Goal: Information Seeking & Learning: Learn about a topic

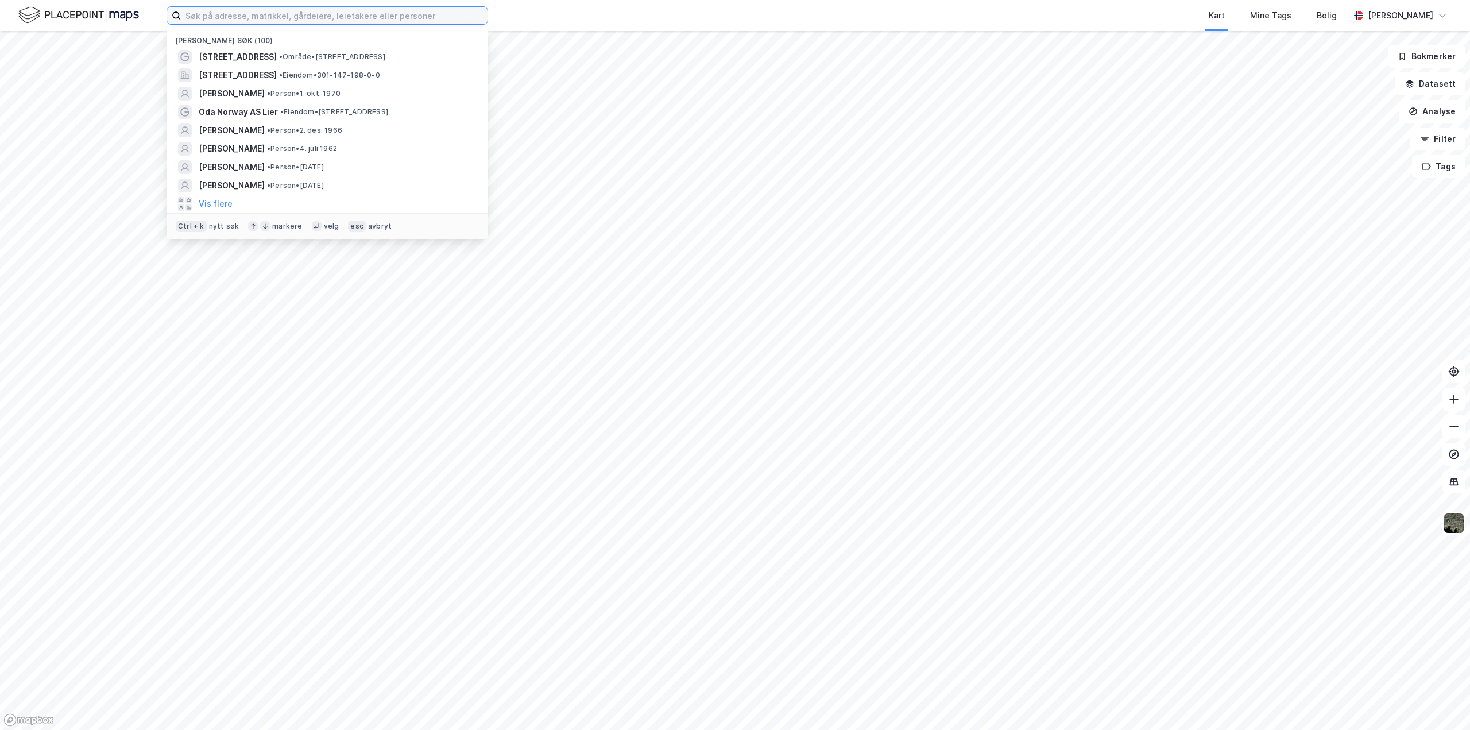
click at [215, 15] on input at bounding box center [334, 15] width 307 height 17
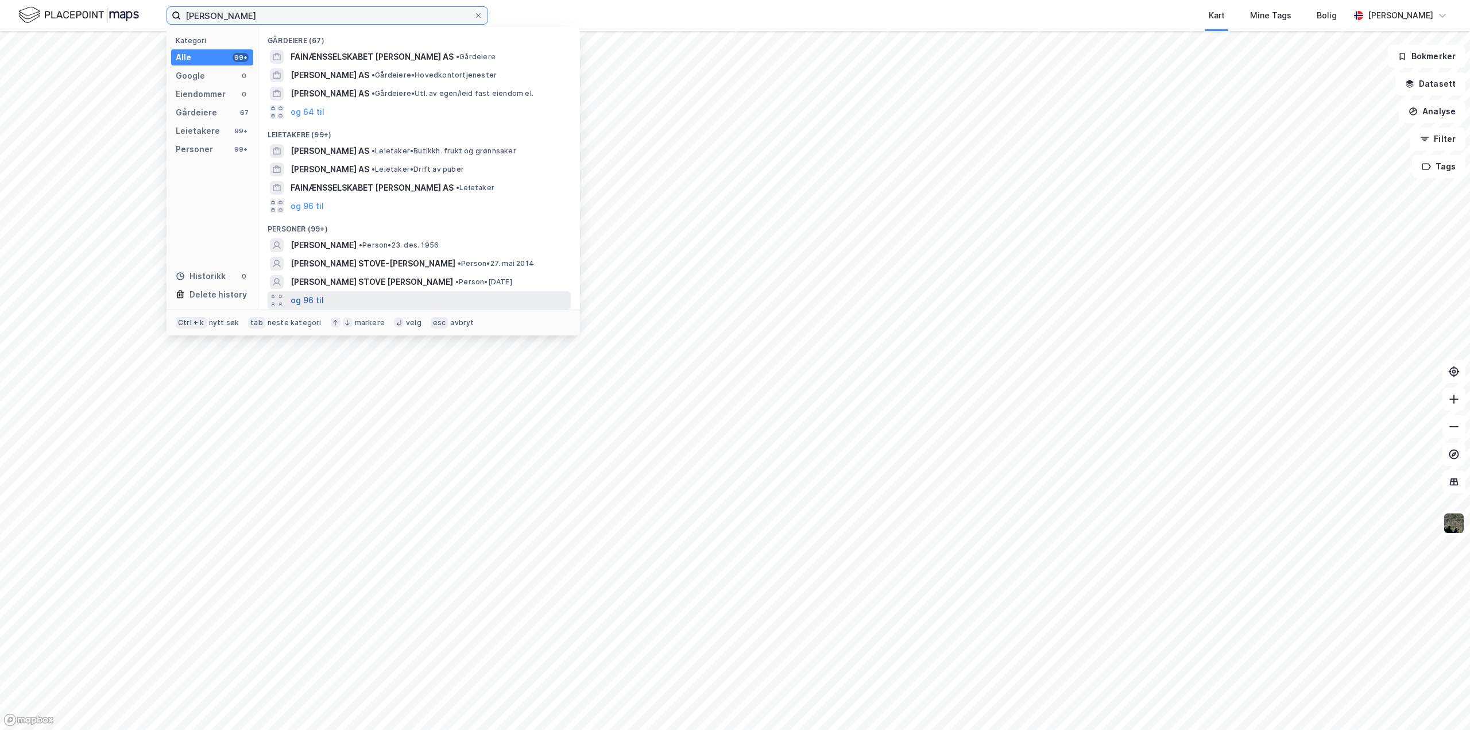
type input "[PERSON_NAME]"
click at [308, 294] on button "og 96 til" at bounding box center [307, 300] width 33 height 14
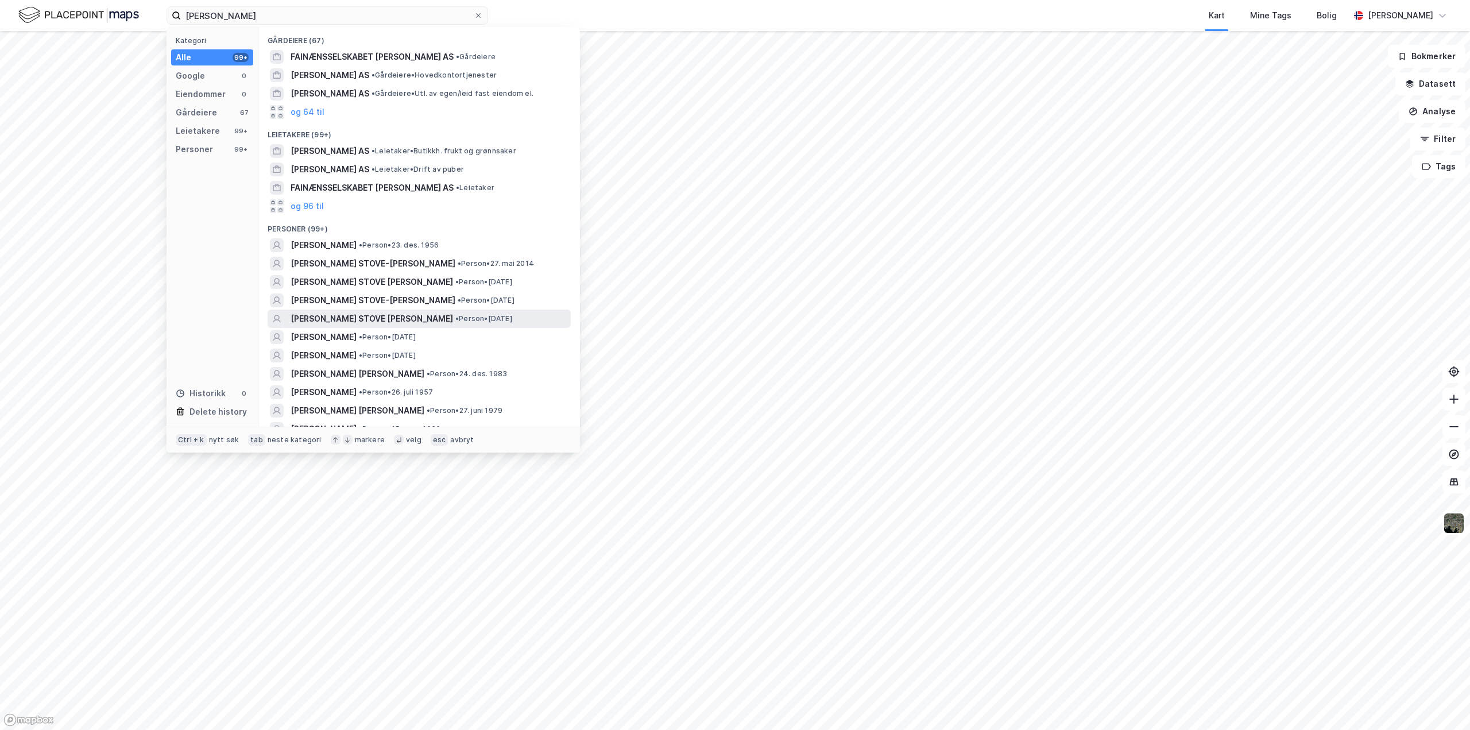
click at [330, 319] on span "JAMES STOVE LORENTZEN" at bounding box center [372, 319] width 162 height 14
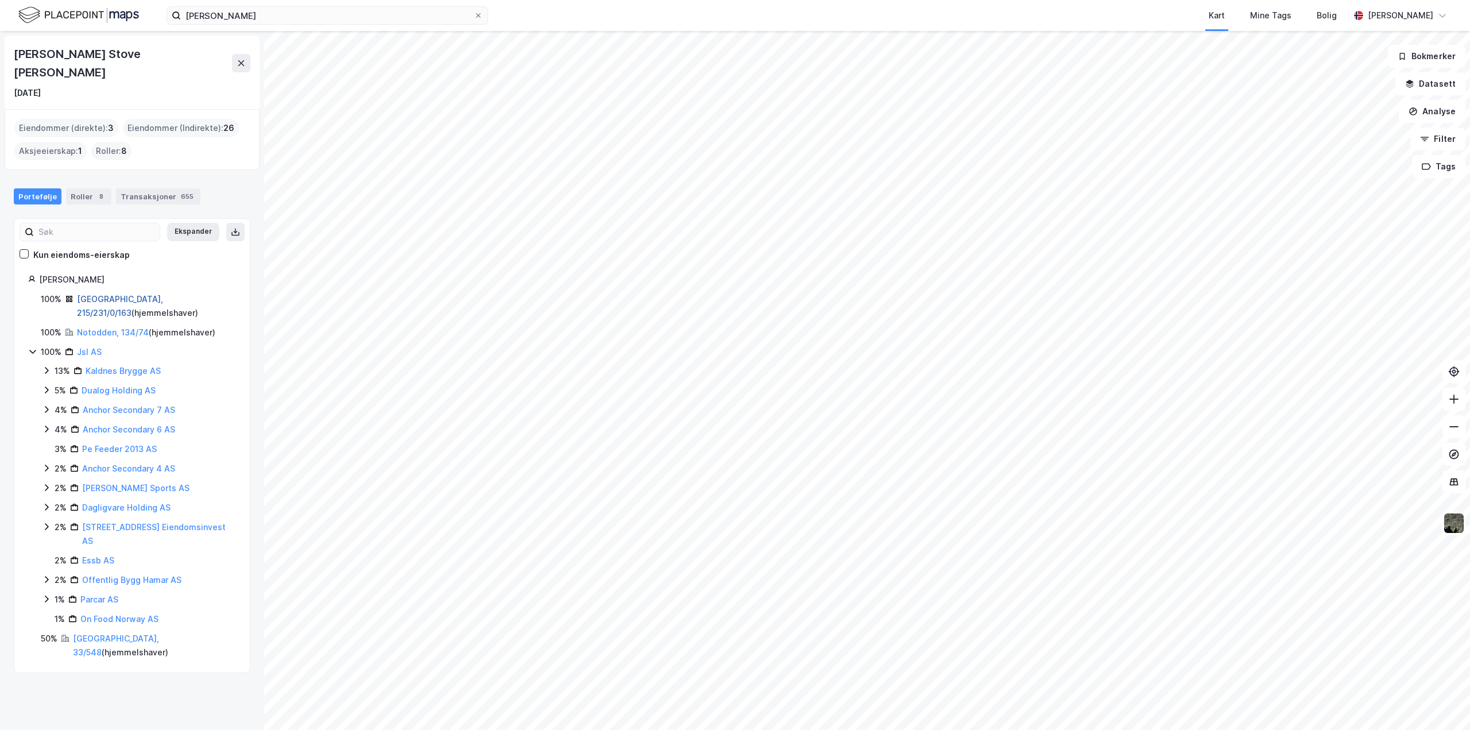
click at [95, 294] on link "Oslo, 215/231/0/163" at bounding box center [120, 306] width 86 height 24
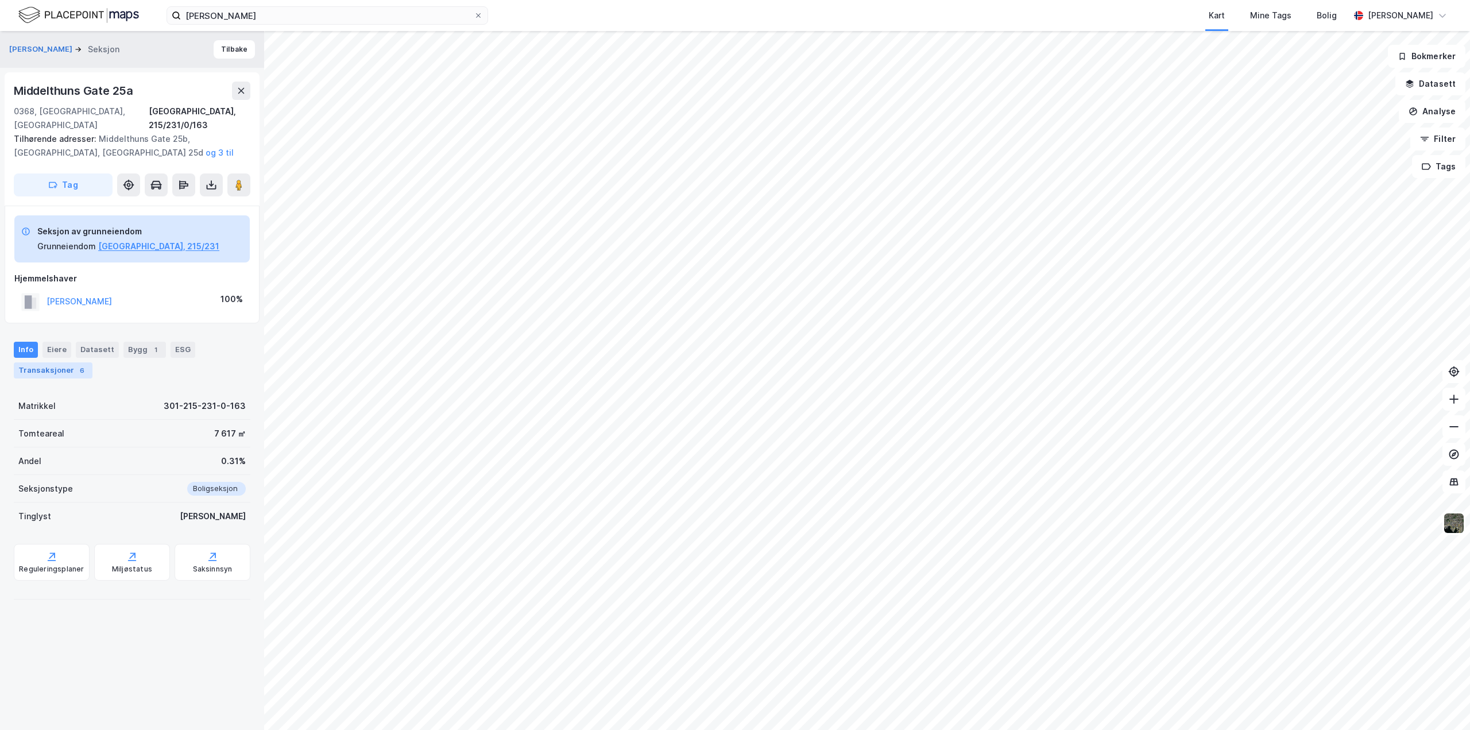
click at [61, 362] on div "Transaksjoner 6" at bounding box center [53, 370] width 79 height 16
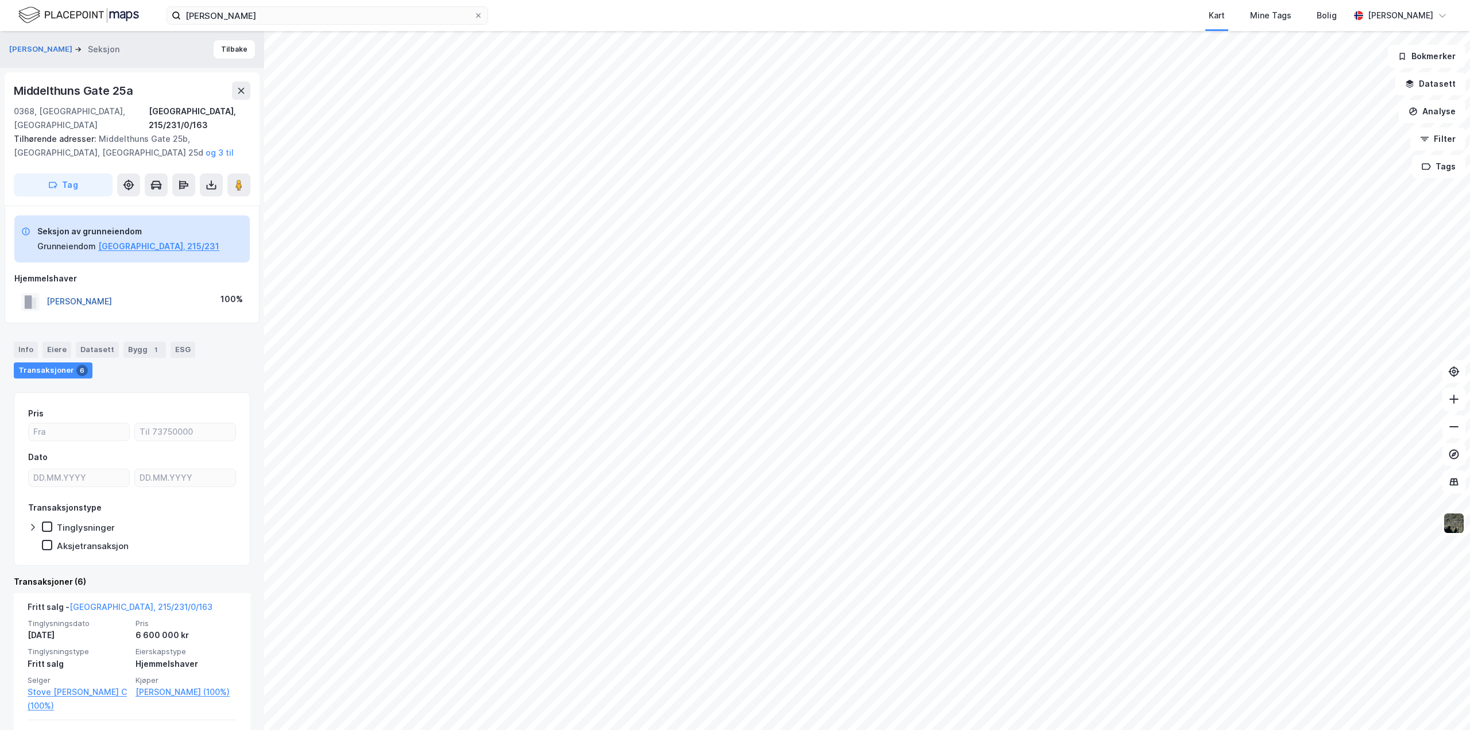
click at [0, 0] on button "[PERSON_NAME]" at bounding box center [0, 0] width 0 height 0
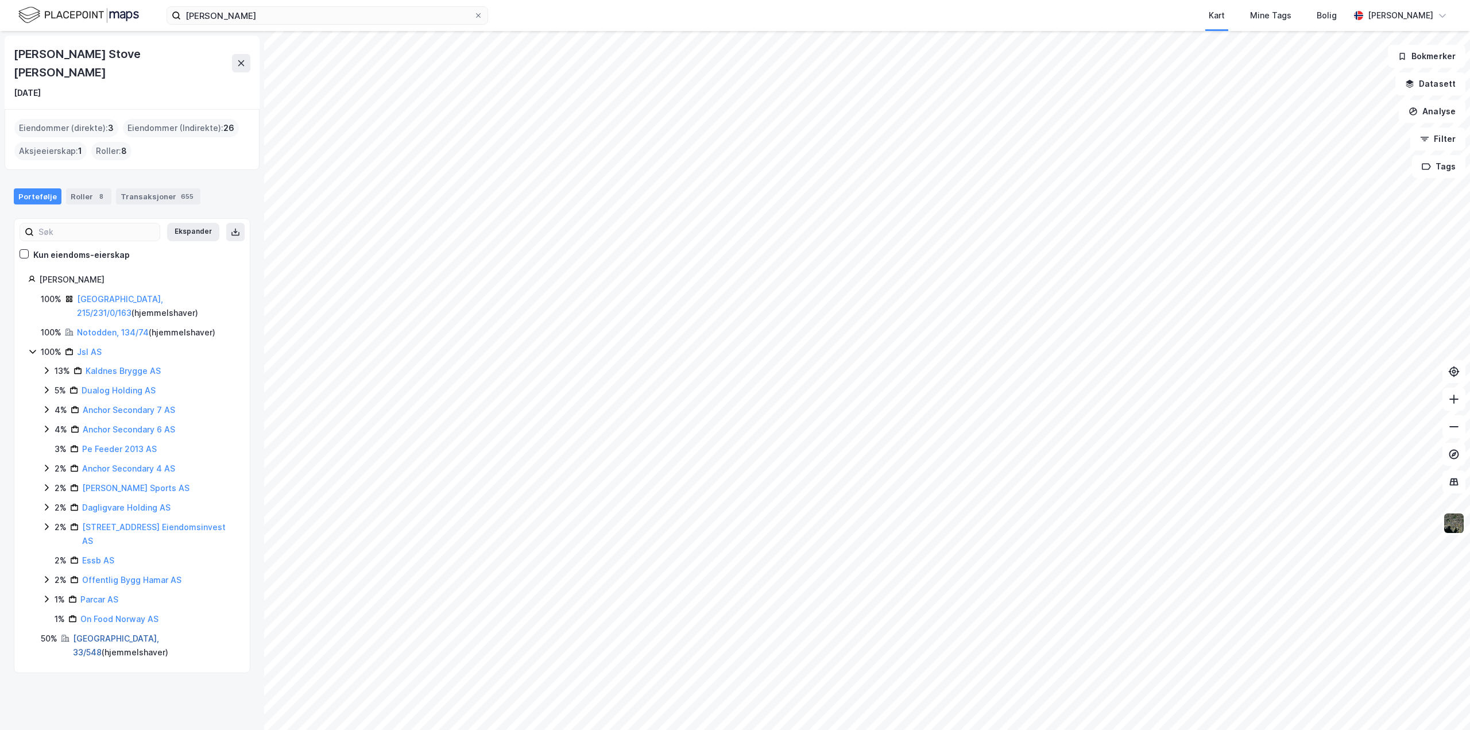
click at [107, 633] on link "[GEOGRAPHIC_DATA], 33/548" at bounding box center [116, 645] width 86 height 24
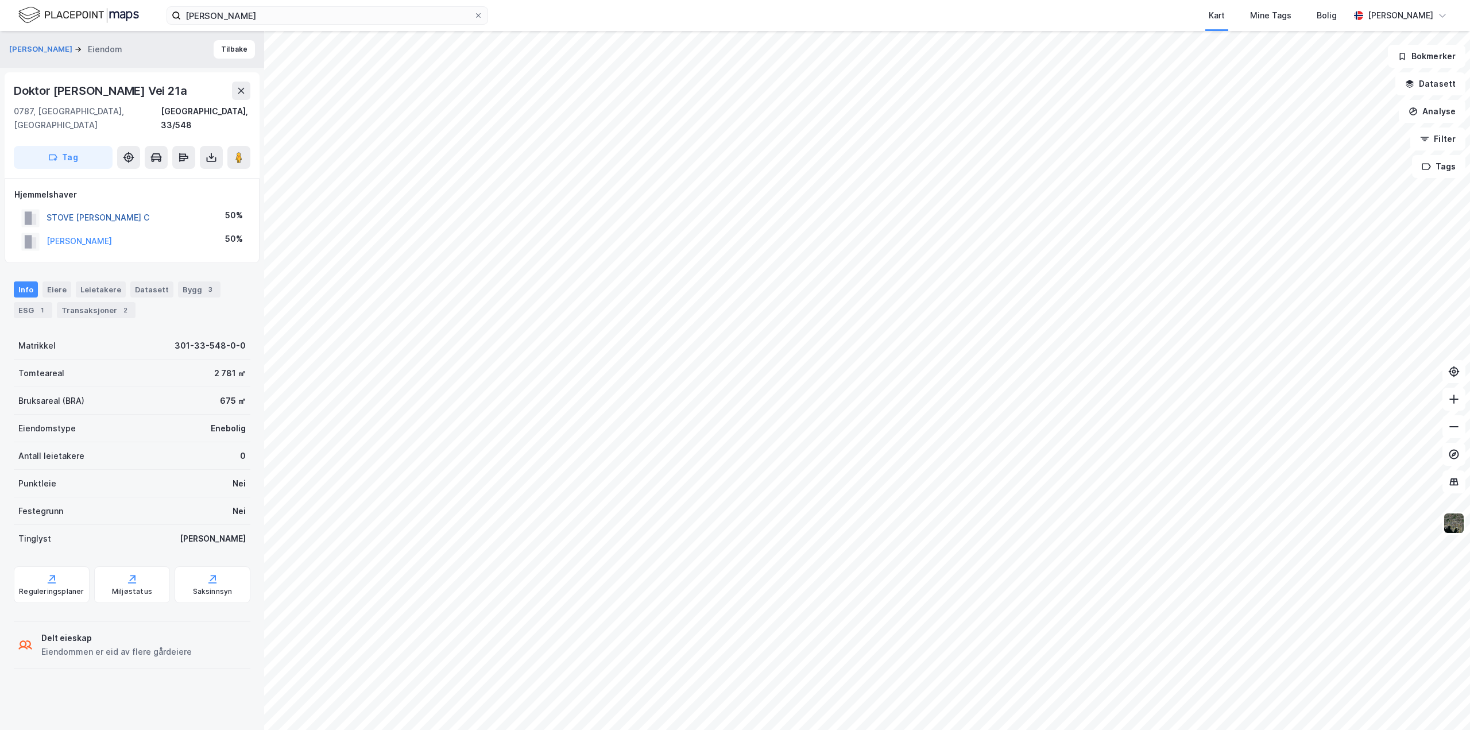
click at [0, 0] on button "[PERSON_NAME] C" at bounding box center [0, 0] width 0 height 0
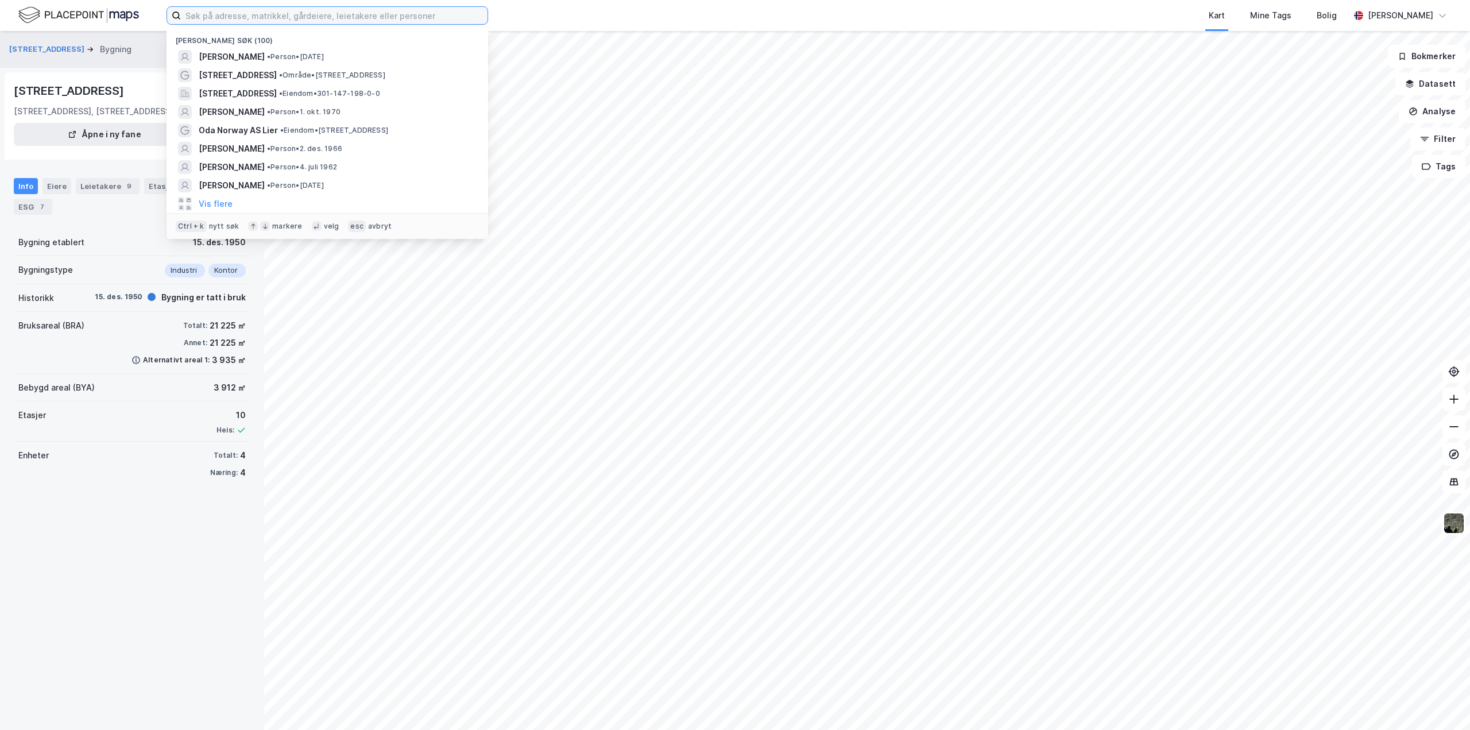
click at [270, 22] on input at bounding box center [334, 15] width 307 height 17
paste input "Johanna Linnea Bruszt Hauge"
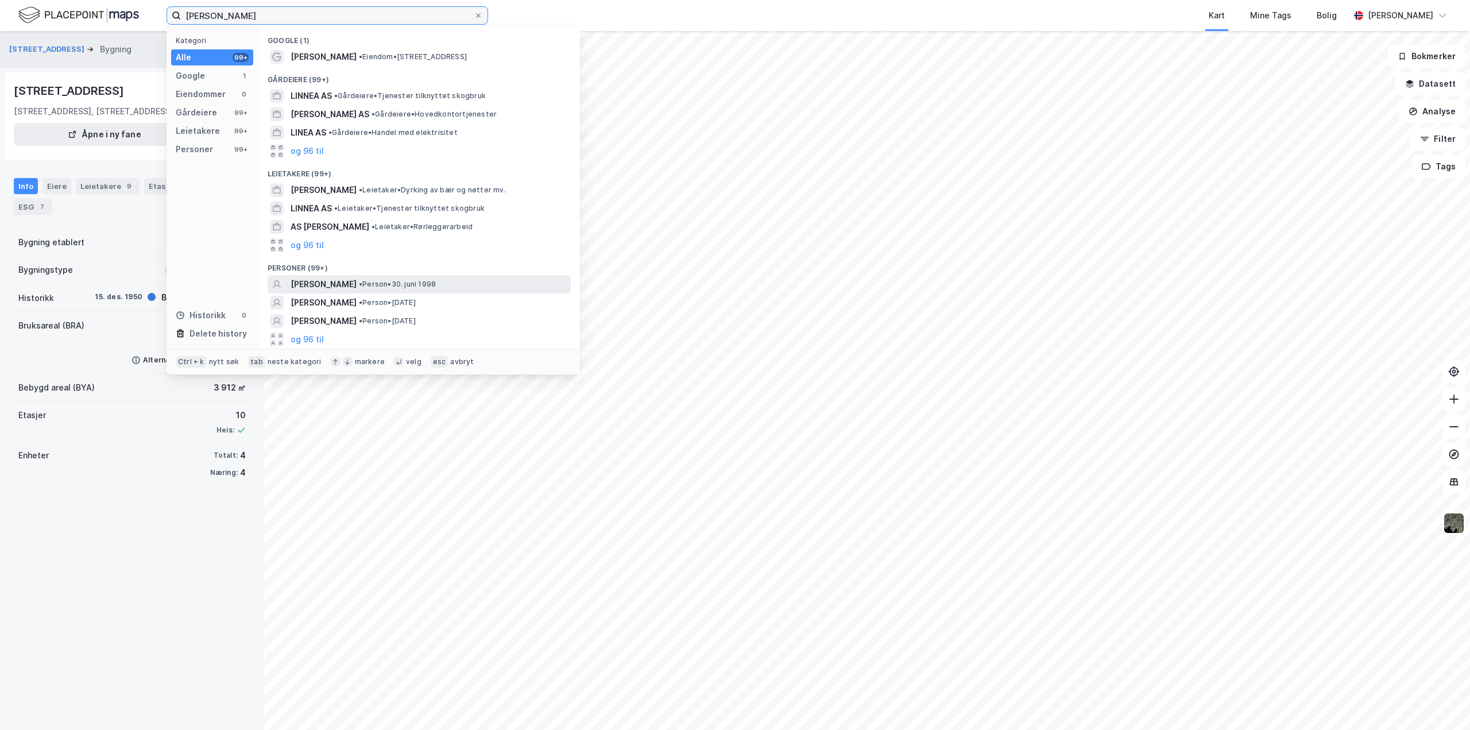
type input "Johanna Linnea Bruszt Hauge"
click at [357, 282] on span "JOHANNA LINNEA BRUSZT HAUGE" at bounding box center [324, 284] width 66 height 14
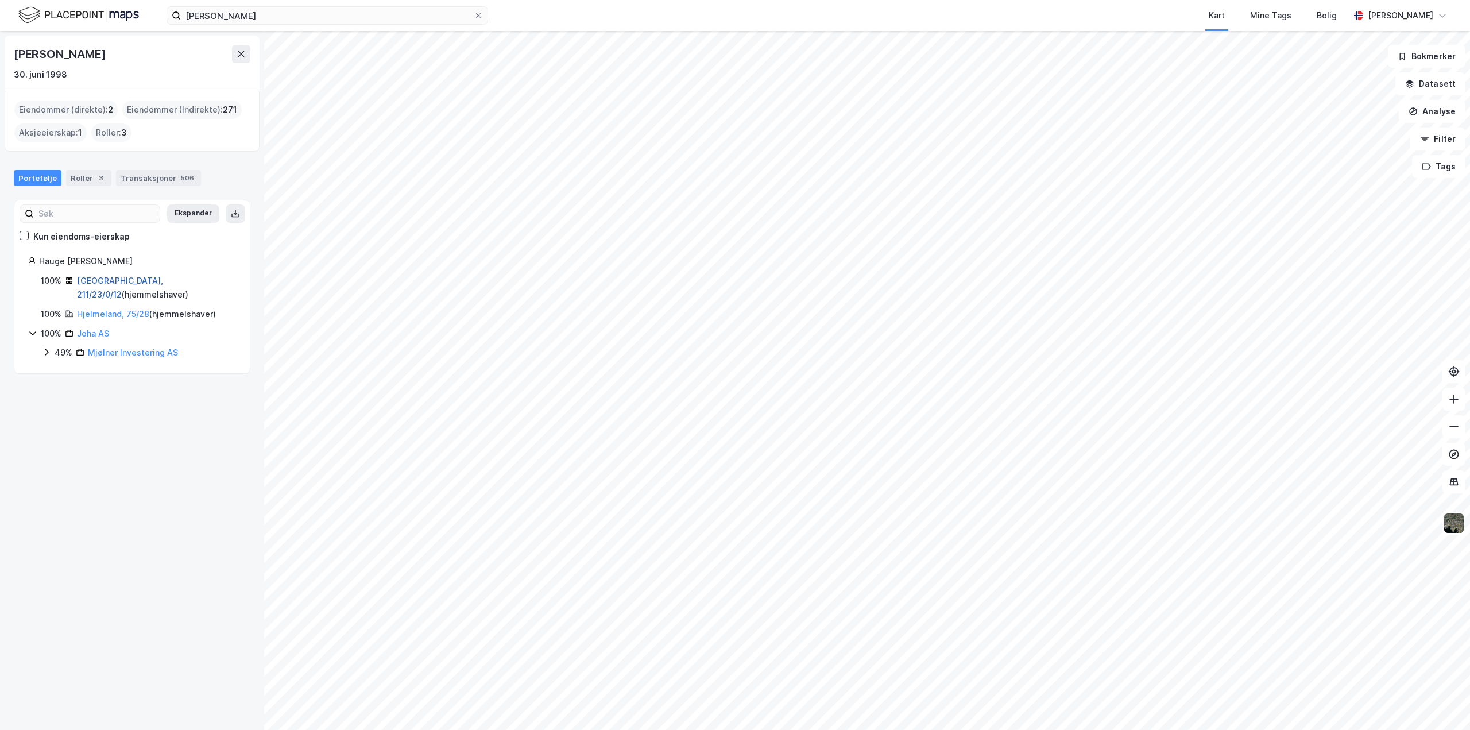
click at [111, 277] on link "Oslo, 211/23/0/12" at bounding box center [120, 288] width 86 height 24
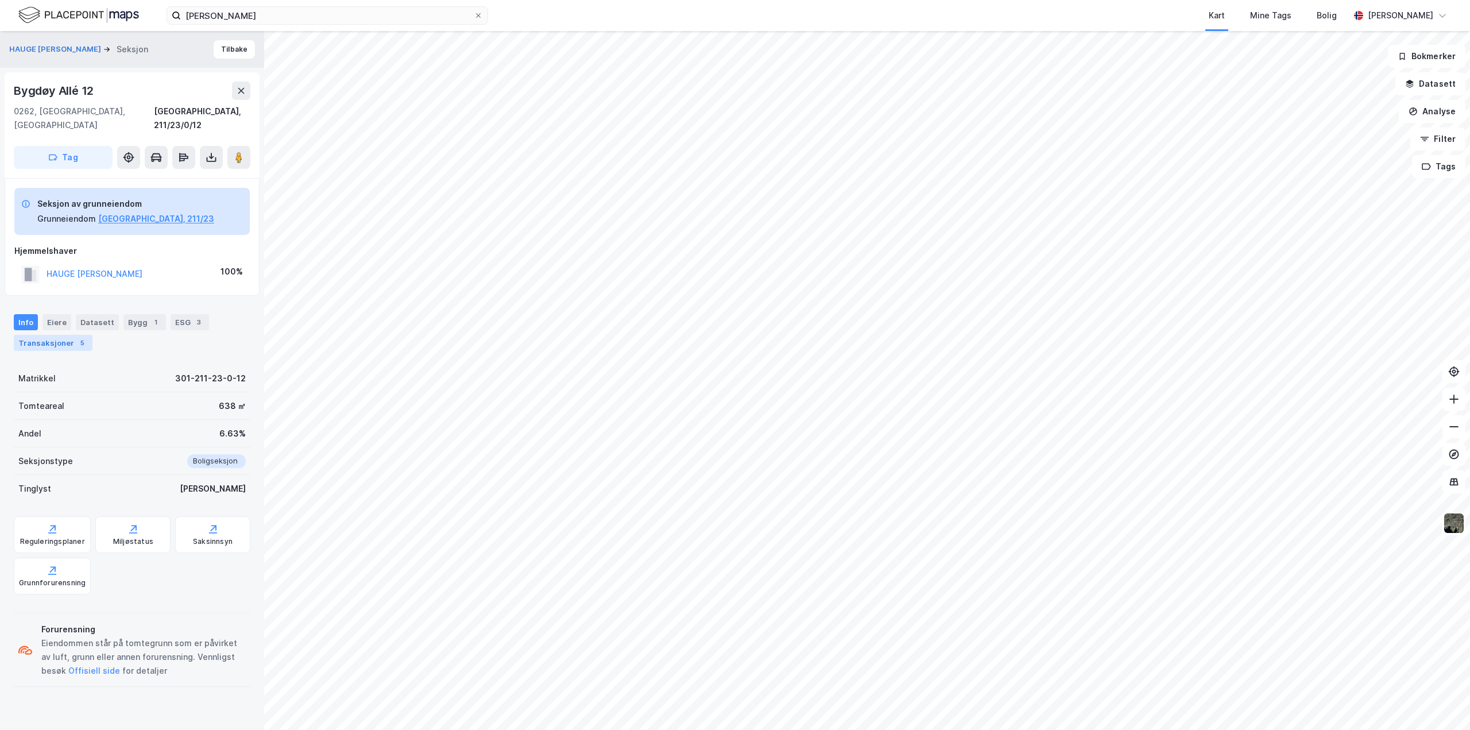
click at [28, 335] on div "Transaksjoner 5" at bounding box center [53, 343] width 79 height 16
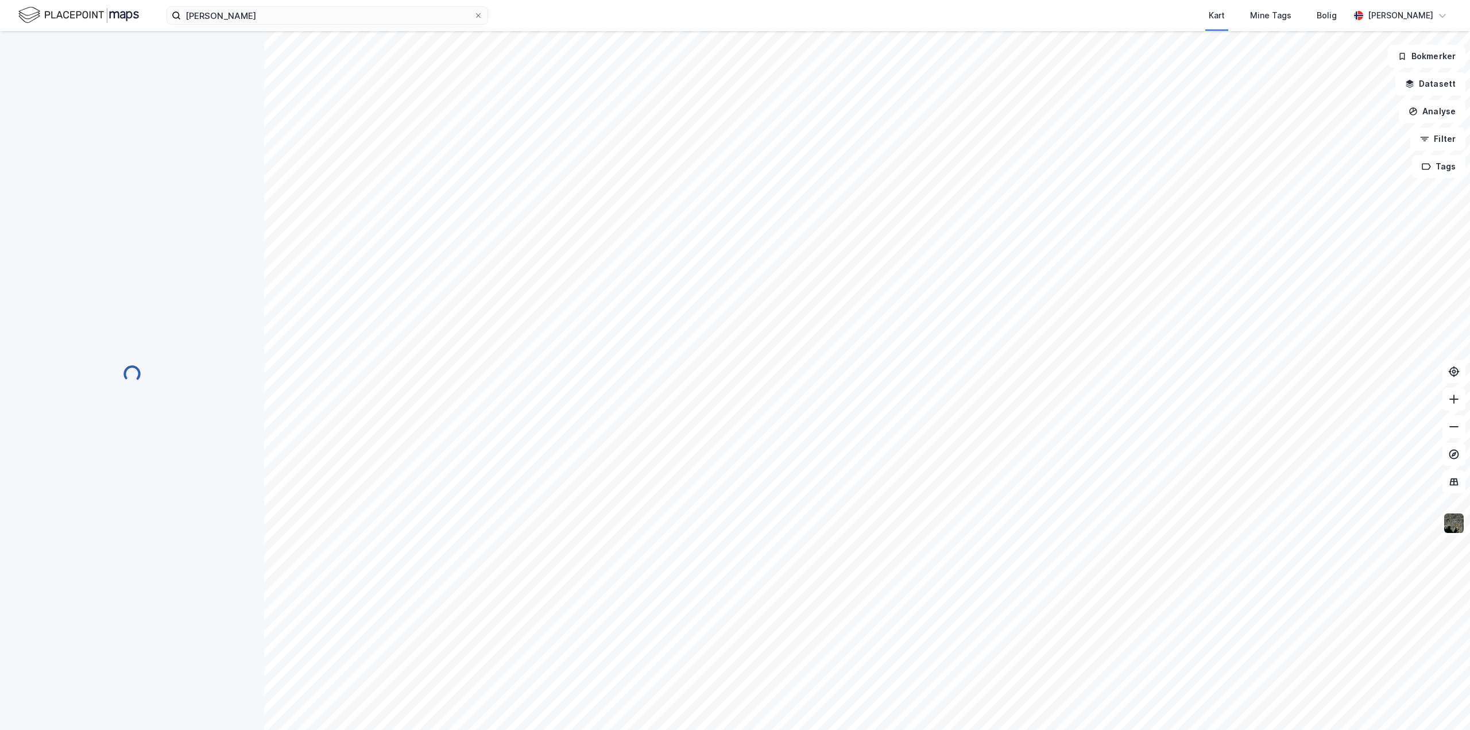
scroll to position [2, 0]
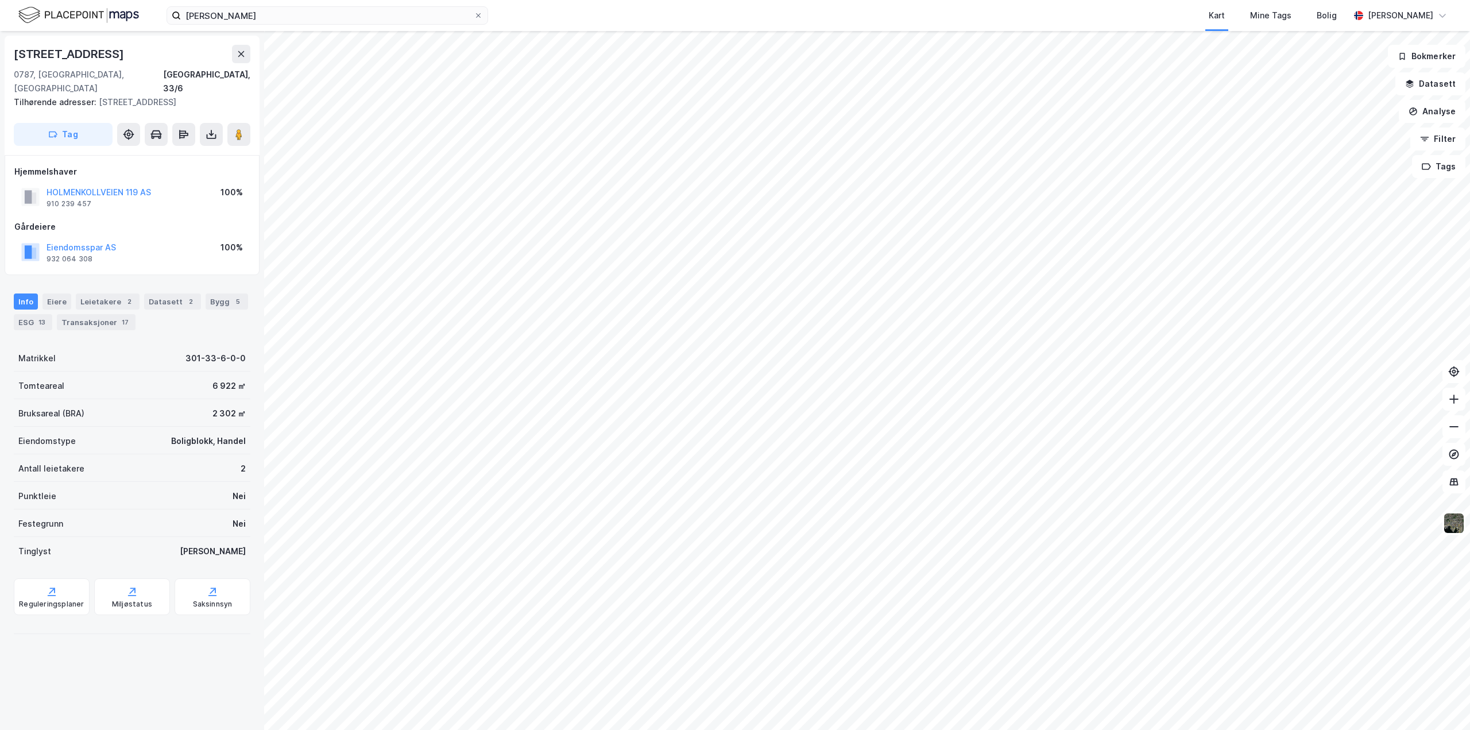
click at [493, 0] on html "[PERSON_NAME] Kart Mine Tags Bolig Aleksander Moholdt [STREET_ADDRESS], 33/6 Ti…" at bounding box center [735, 365] width 1470 height 730
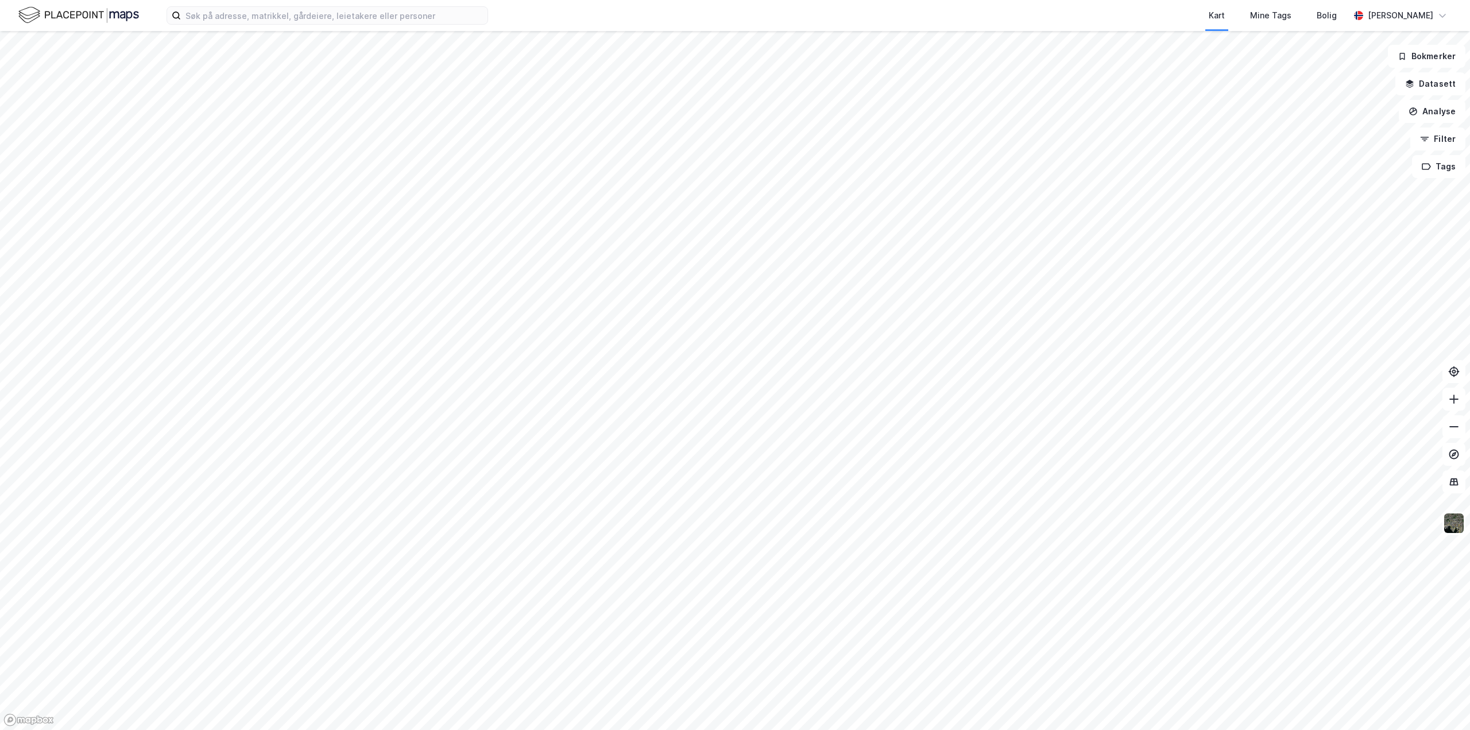
click at [811, 729] on html "Kart Mine Tags Bolig Aleksander Moholdt Bokmerker Datasett Analyse Filter Tags" at bounding box center [735, 365] width 1470 height 730
click at [717, 729] on html "Kart Mine Tags Bolig Aleksander Moholdt Bokmerker Datasett Analyse Filter Tags" at bounding box center [735, 365] width 1470 height 730
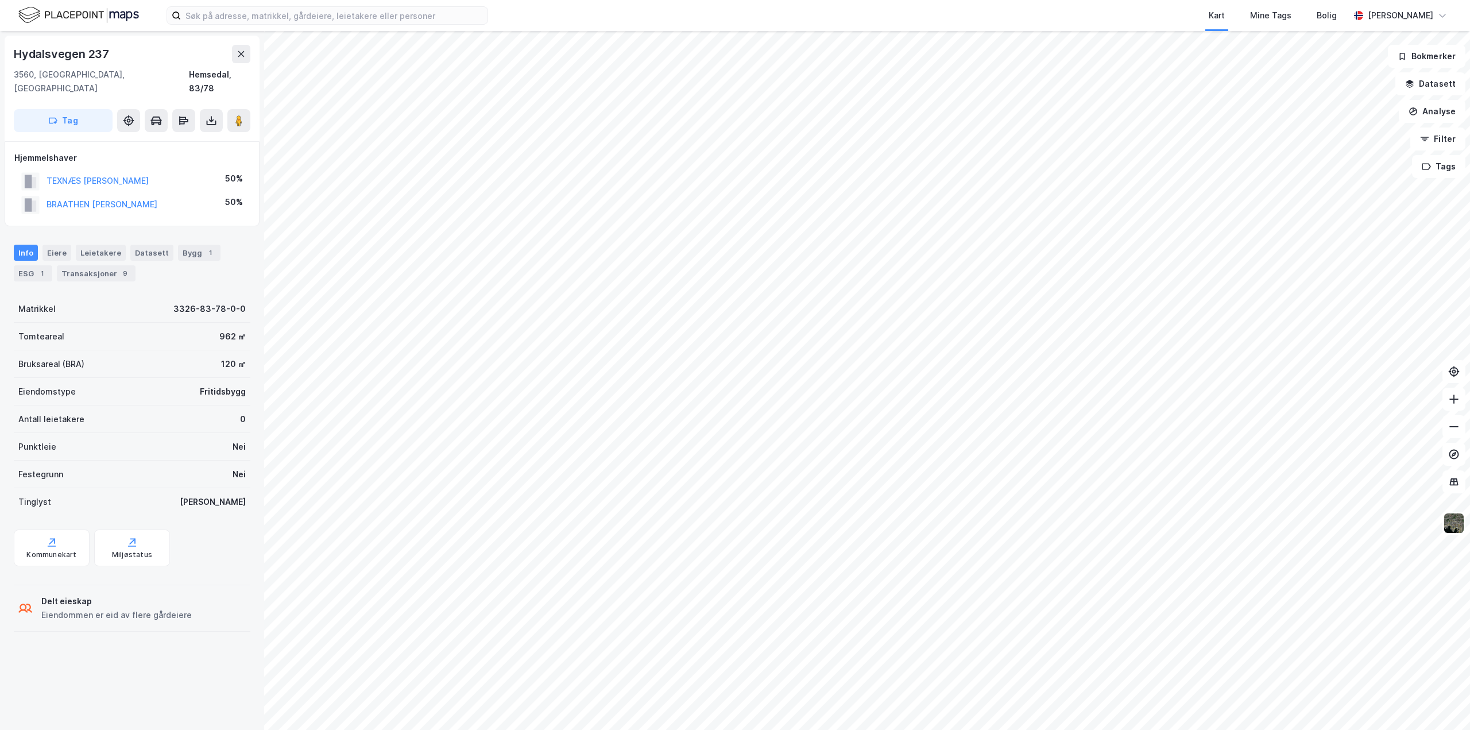
click at [89, 268] on div "Info Eiere Leietakere Datasett Bygg 1 ESG 1 Transaksjoner 9" at bounding box center [132, 258] width 264 height 55
click at [92, 265] on div "Transaksjoner 9" at bounding box center [96, 273] width 79 height 16
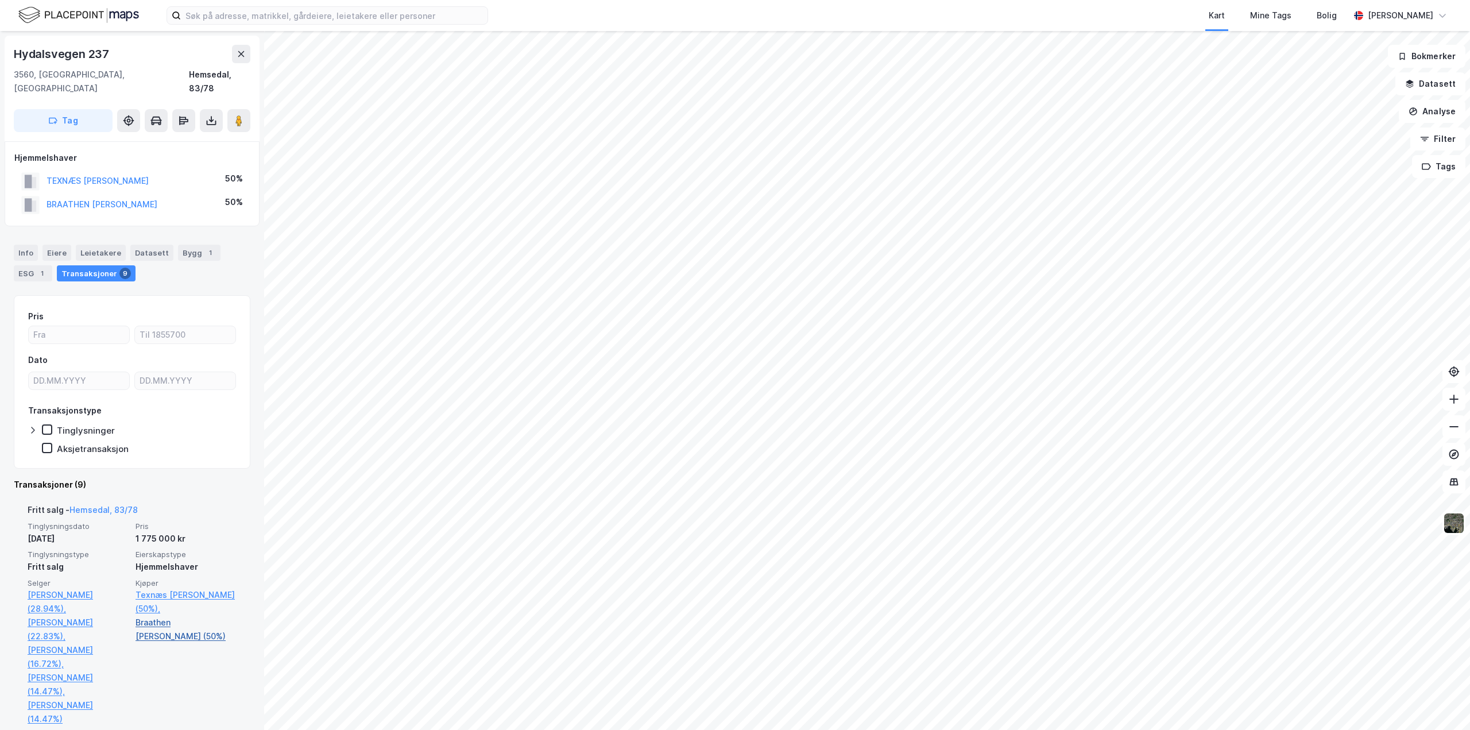
click at [160, 615] on link "Braathen Terje Olin (50%)" at bounding box center [186, 629] width 101 height 28
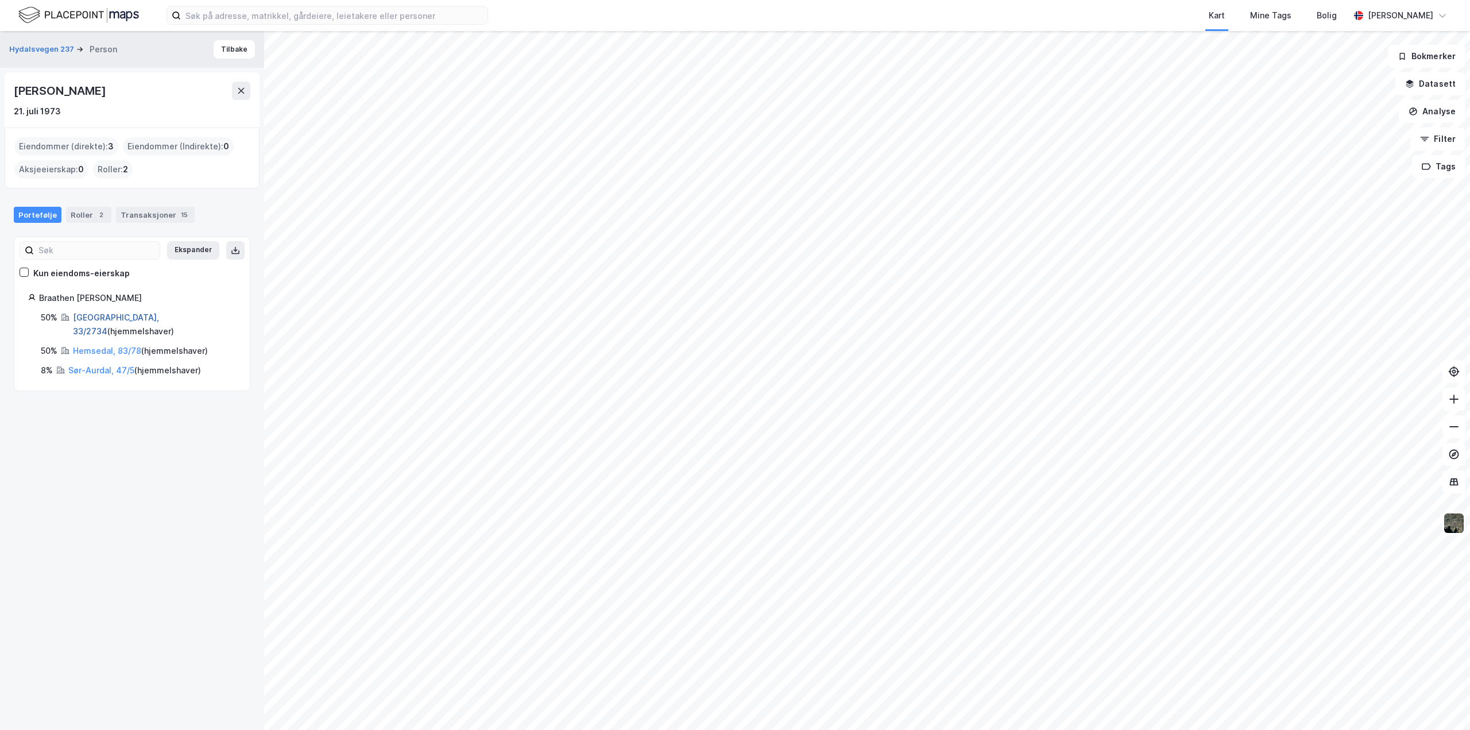
click at [102, 313] on link "Oslo, 33/2734" at bounding box center [116, 324] width 86 height 24
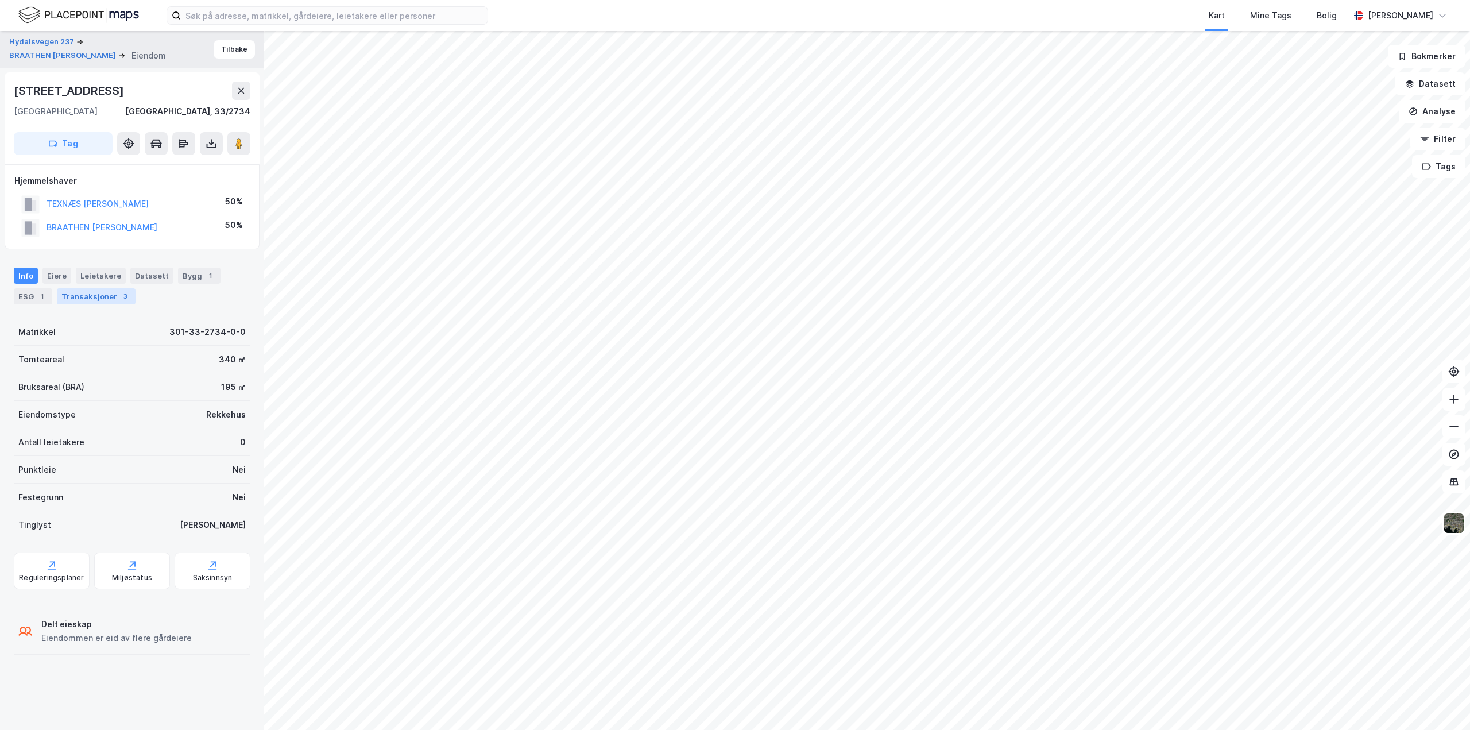
click at [91, 301] on div "Transaksjoner 3" at bounding box center [96, 296] width 79 height 16
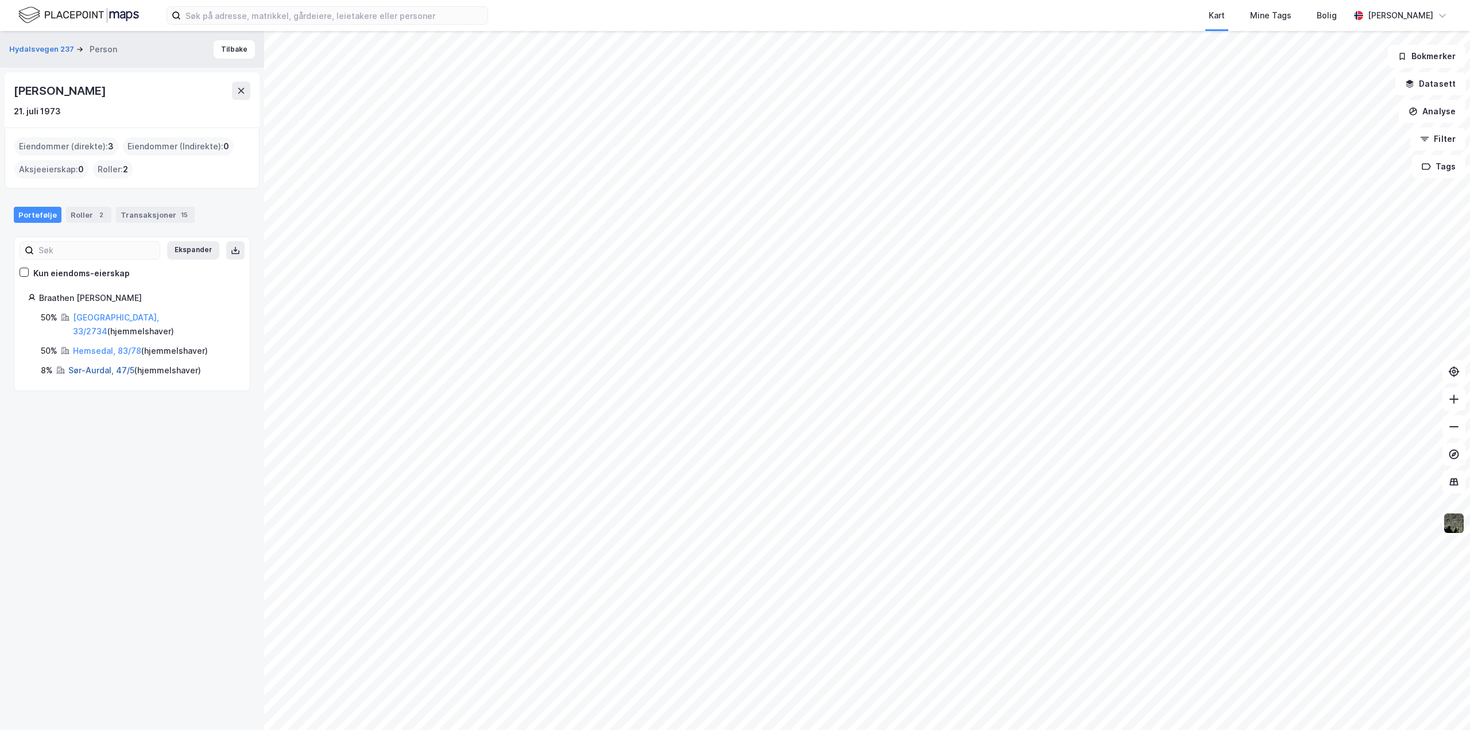
click at [80, 365] on link "Sør-Aurdal, 47/5" at bounding box center [101, 370] width 66 height 10
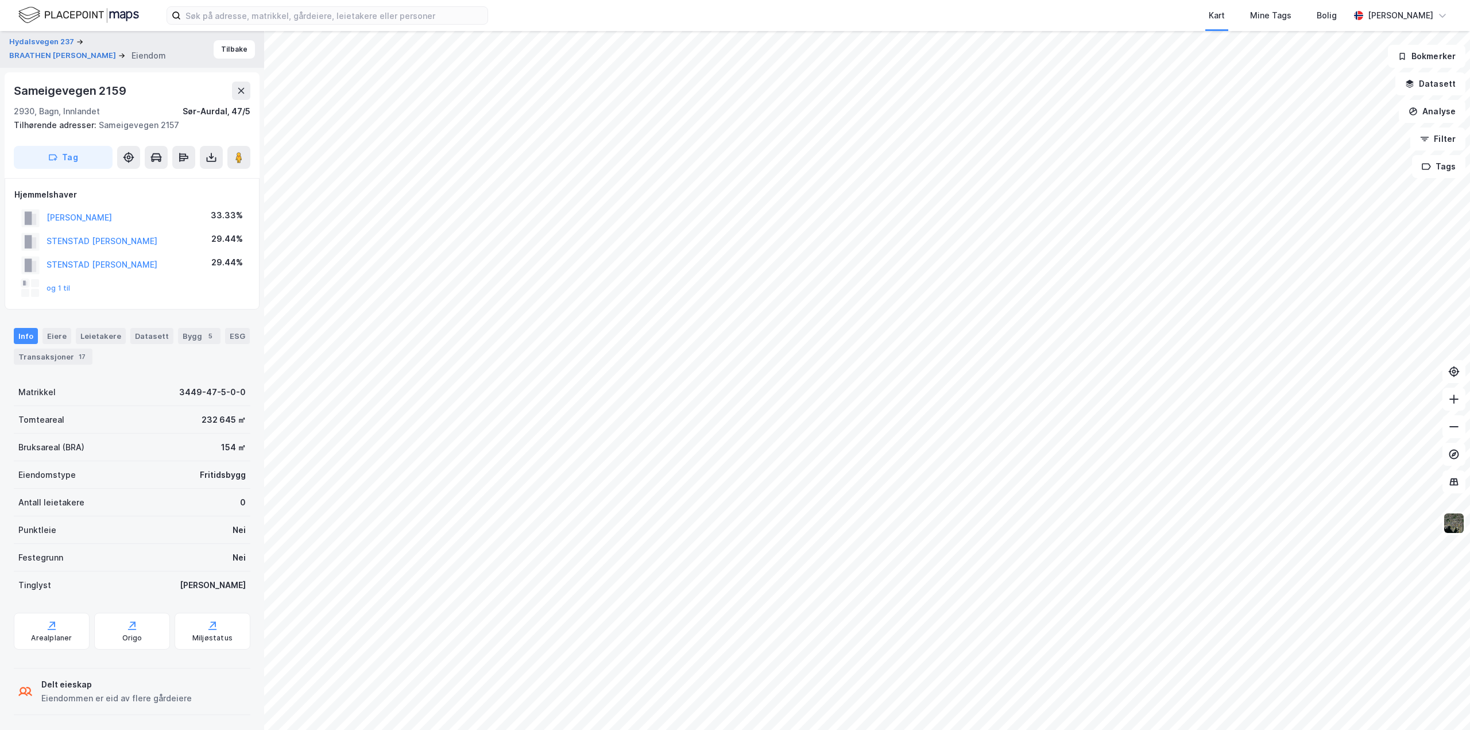
scroll to position [1, 0]
